Goal: Information Seeking & Learning: Learn about a topic

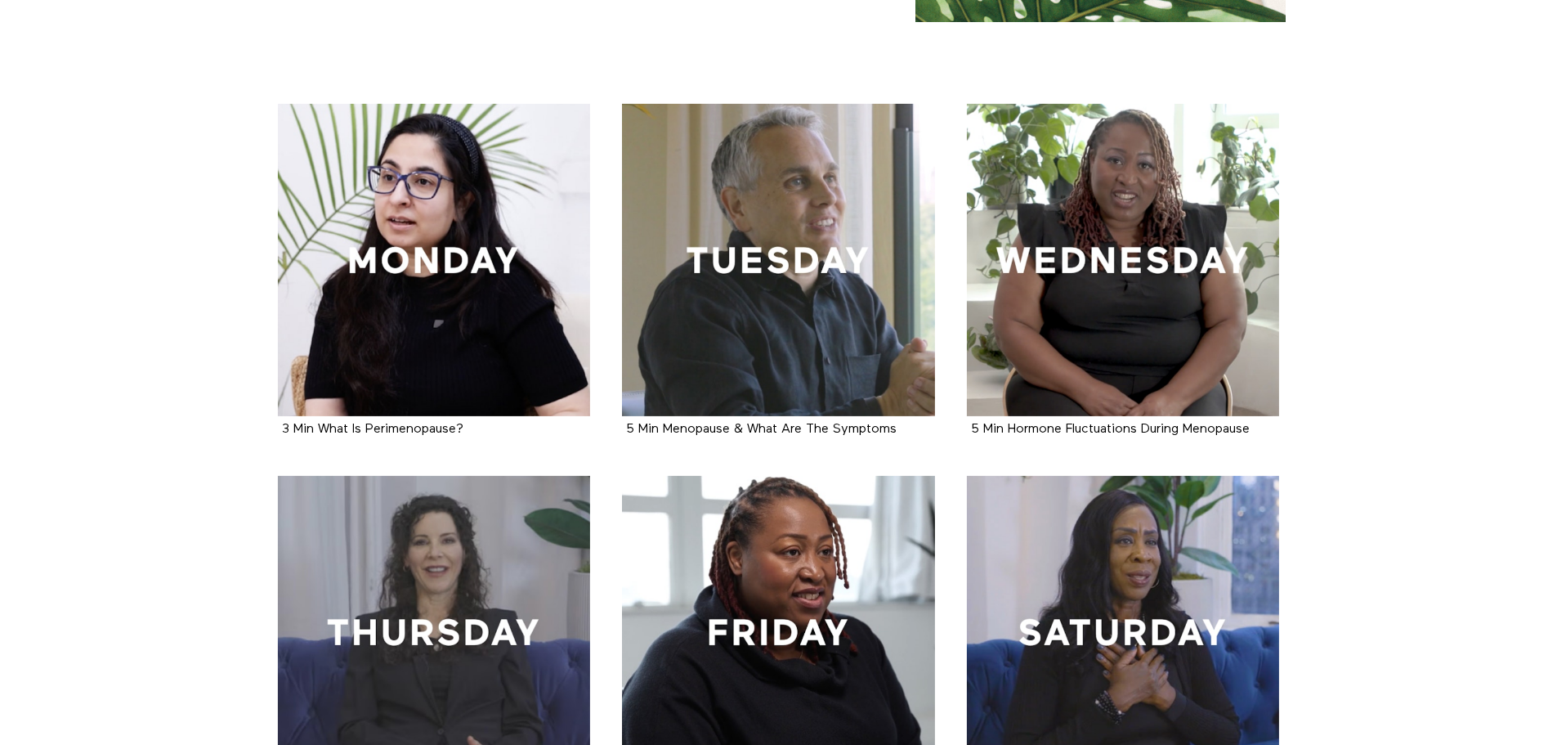
scroll to position [327, 0]
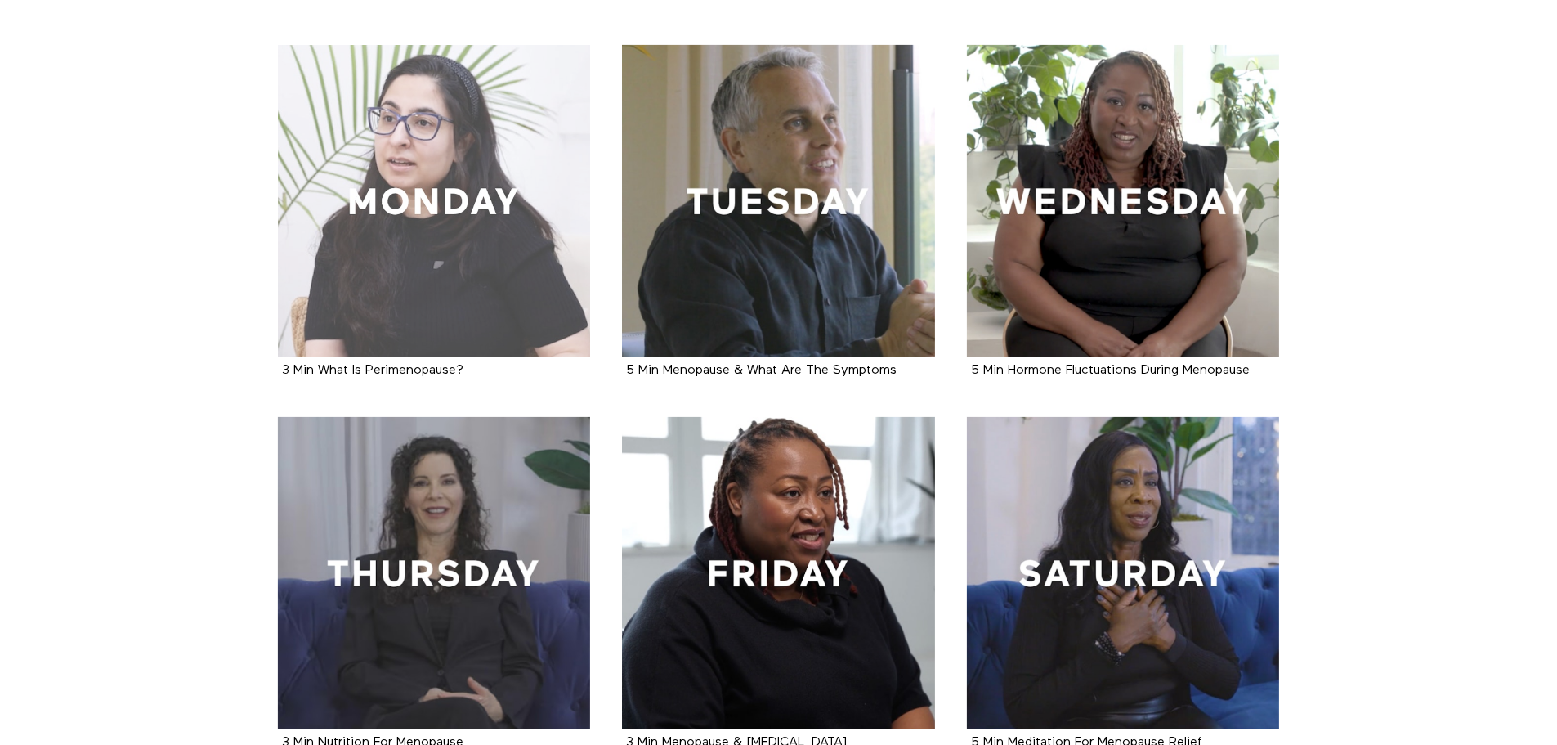
click at [420, 274] on div at bounding box center [434, 201] width 313 height 313
